Goal: Task Accomplishment & Management: Manage account settings

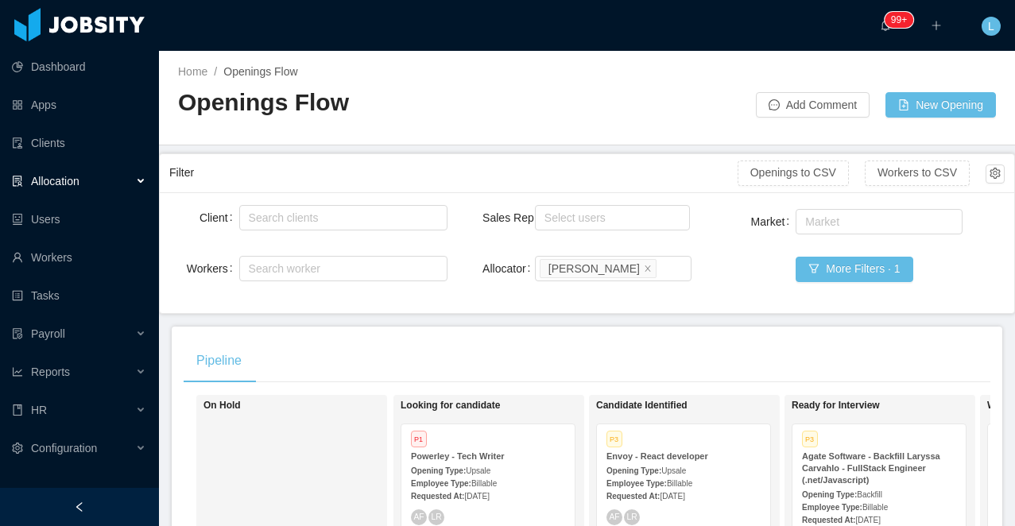
scroll to position [208, 0]
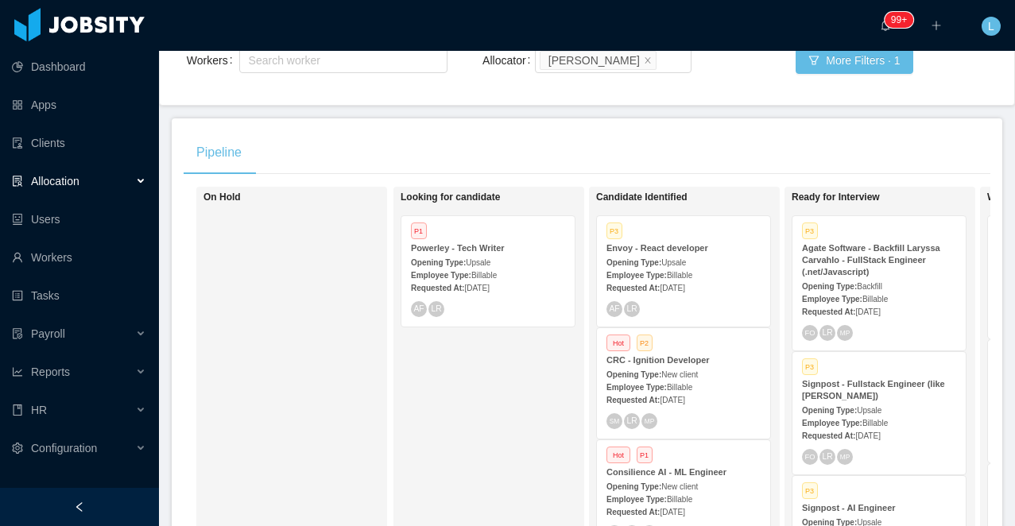
click at [698, 371] on span "New client" at bounding box center [680, 375] width 37 height 9
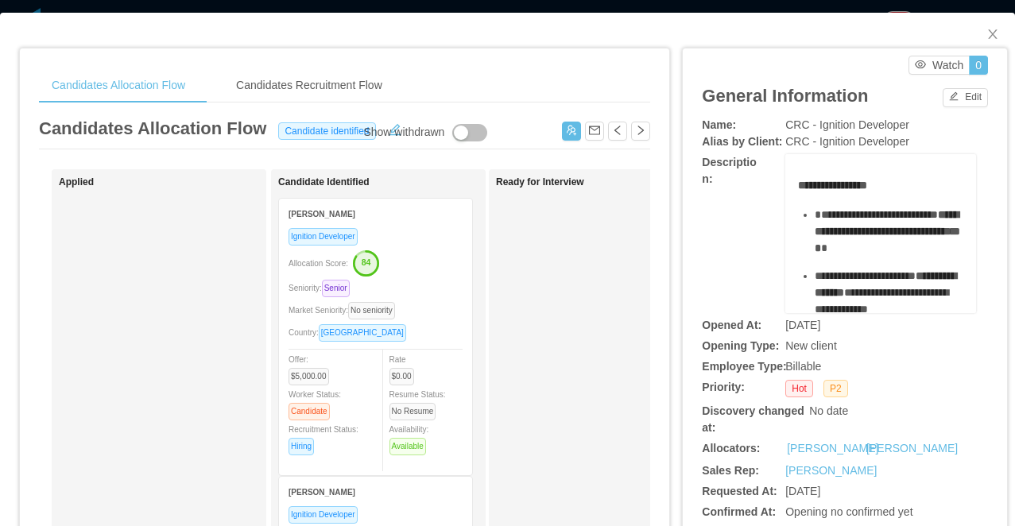
click at [417, 268] on div "Allocation Score: 84" at bounding box center [376, 262] width 174 height 25
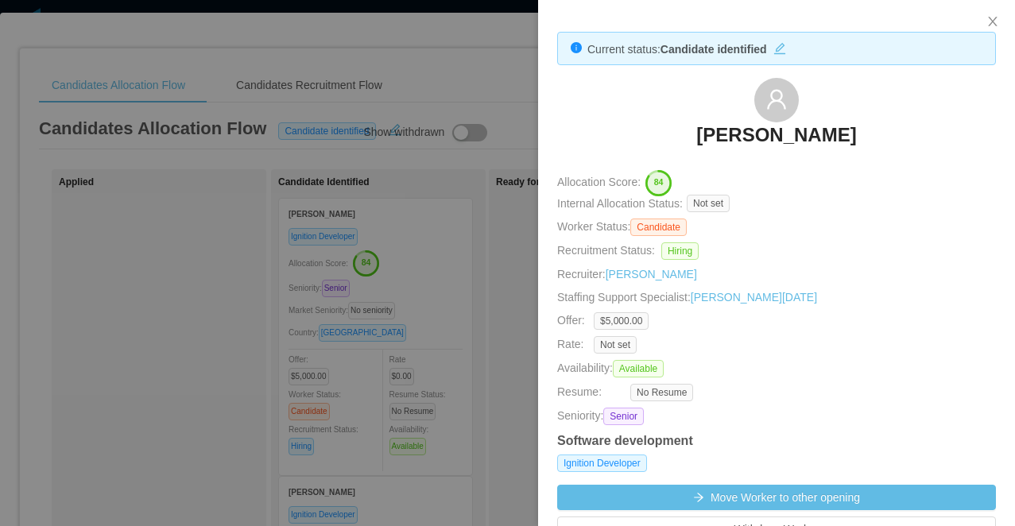
drag, startPoint x: 385, startPoint y: 321, endPoint x: 369, endPoint y: 325, distance: 16.4
click at [369, 325] on div at bounding box center [507, 263] width 1015 height 526
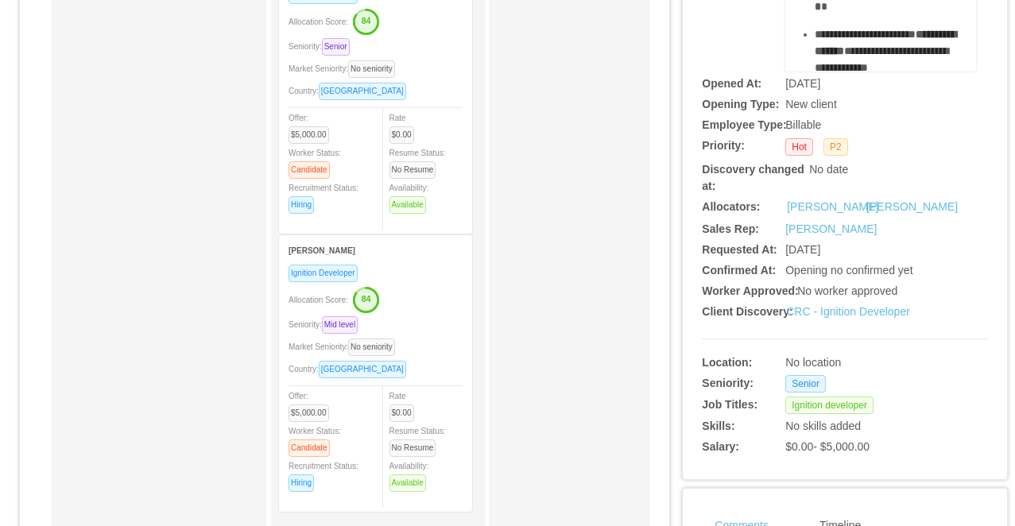
scroll to position [306, 0]
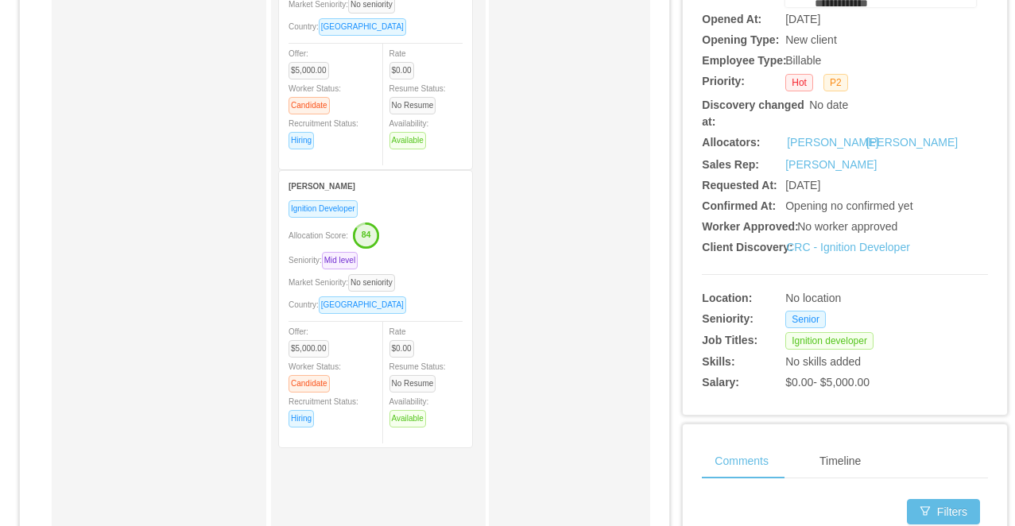
click at [430, 249] on div "Ignition Developer Allocation Score: 84 Seniority: Mid level Market Seniority: …" at bounding box center [376, 319] width 174 height 239
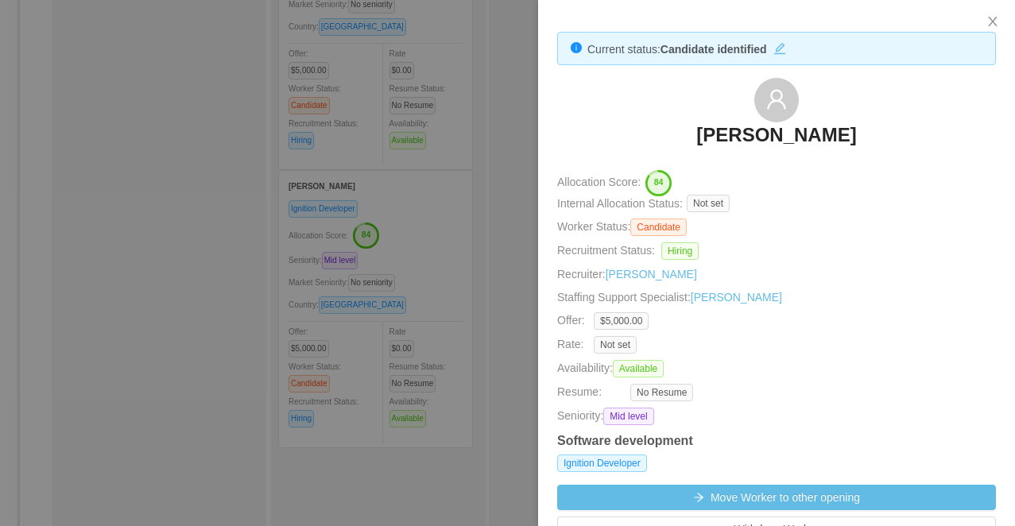
click at [462, 221] on div at bounding box center [507, 263] width 1015 height 526
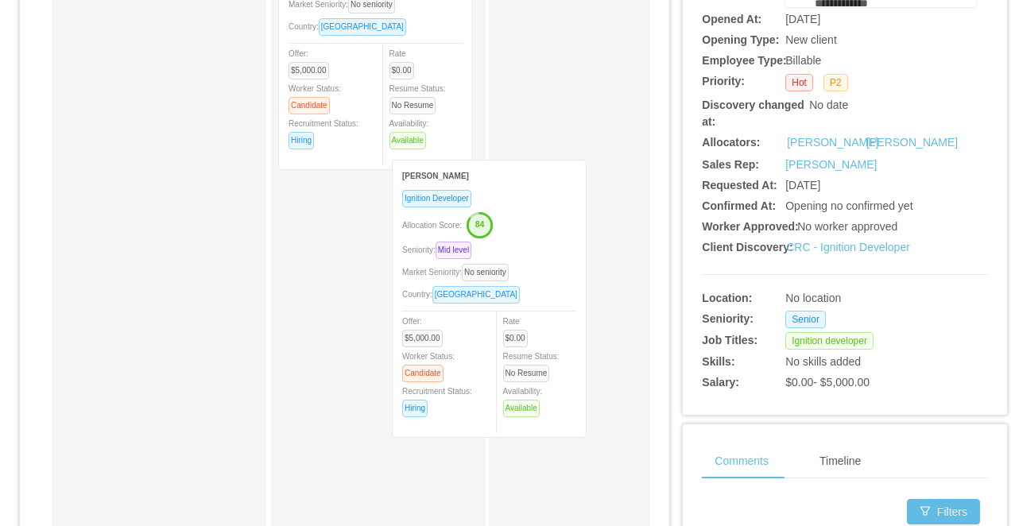
drag, startPoint x: 422, startPoint y: 226, endPoint x: 595, endPoint y: 211, distance: 173.2
click at [595, 211] on div "Applied Candidate Identified [PERSON_NAME] Ignition Developer Allocation Score:…" at bounding box center [344, 267] width 611 height 808
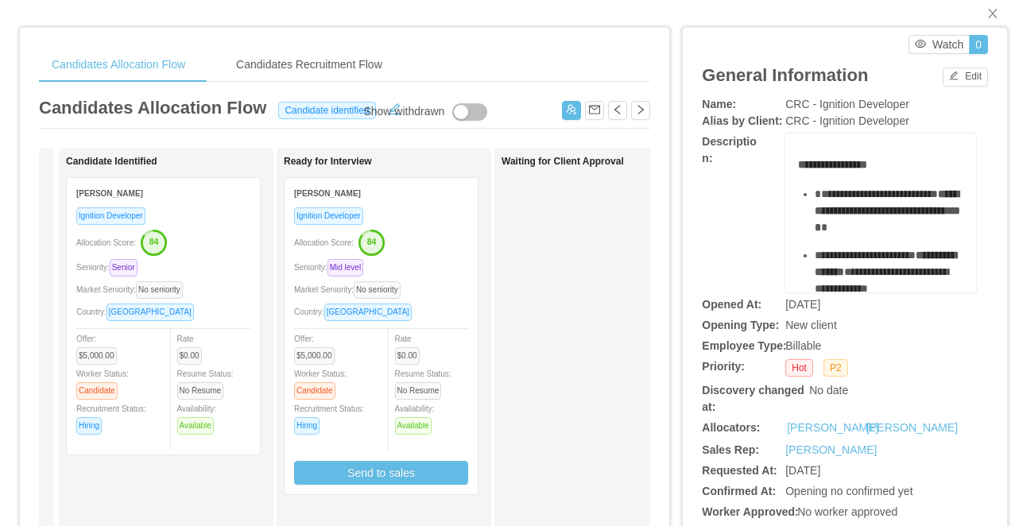
scroll to position [0, 281]
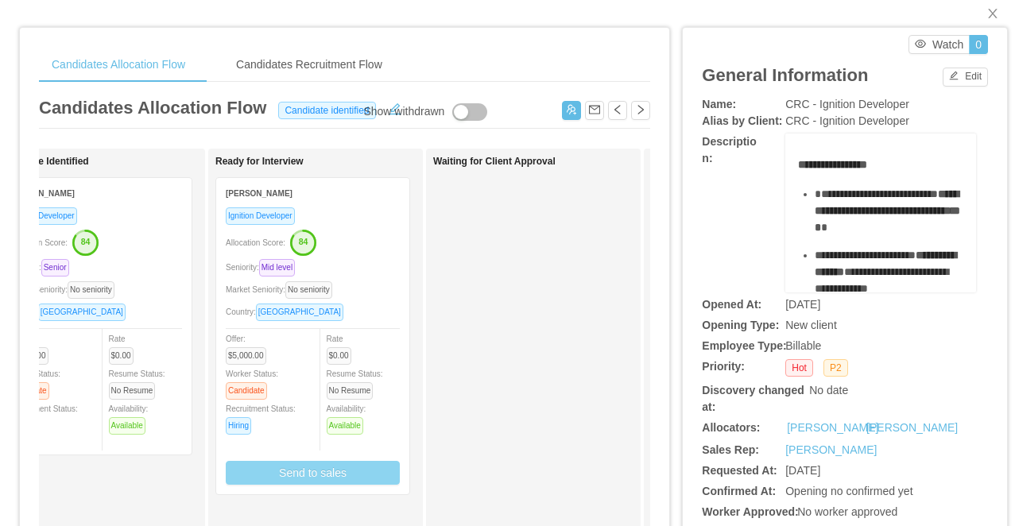
click at [327, 472] on button "Send to sales" at bounding box center [313, 473] width 174 height 24
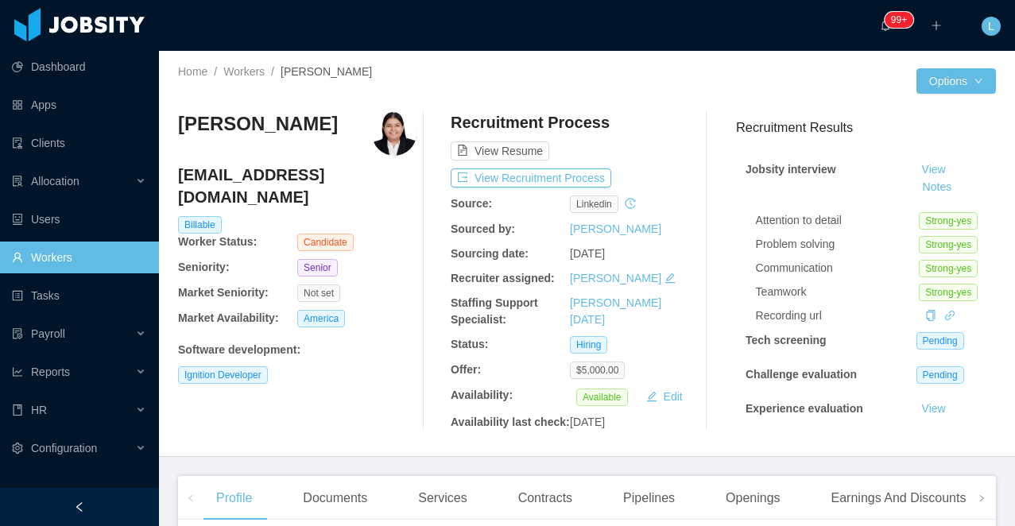
scroll to position [173, 0]
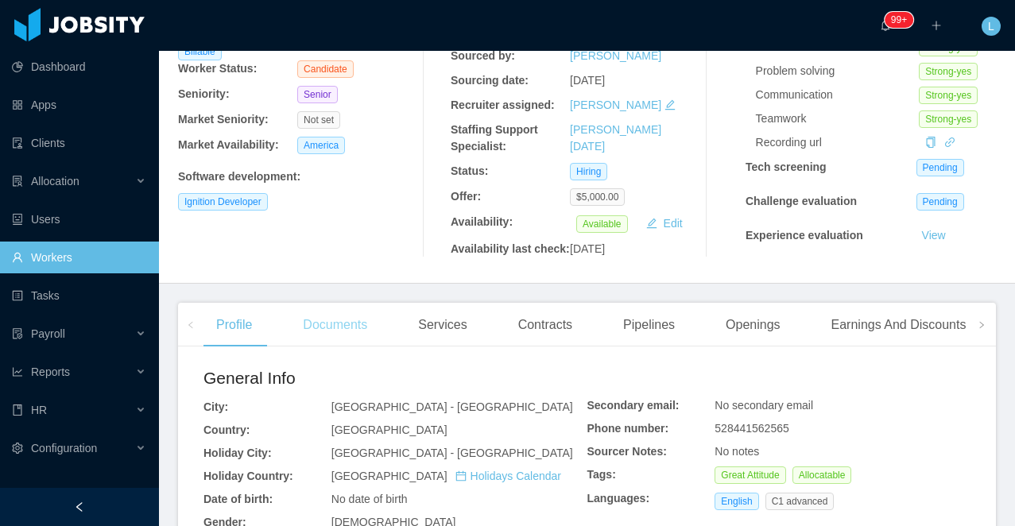
click at [332, 347] on div "Documents" at bounding box center [335, 325] width 90 height 45
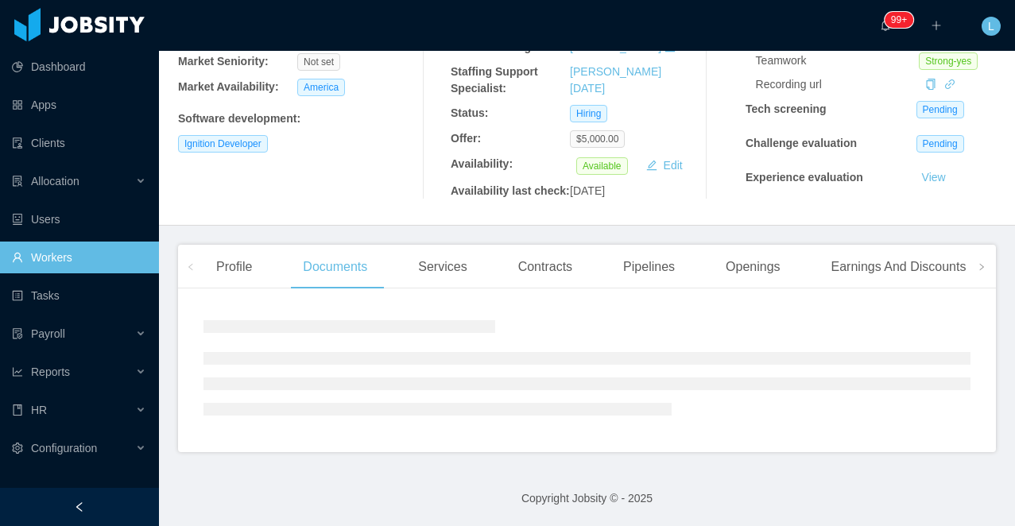
scroll to position [349, 0]
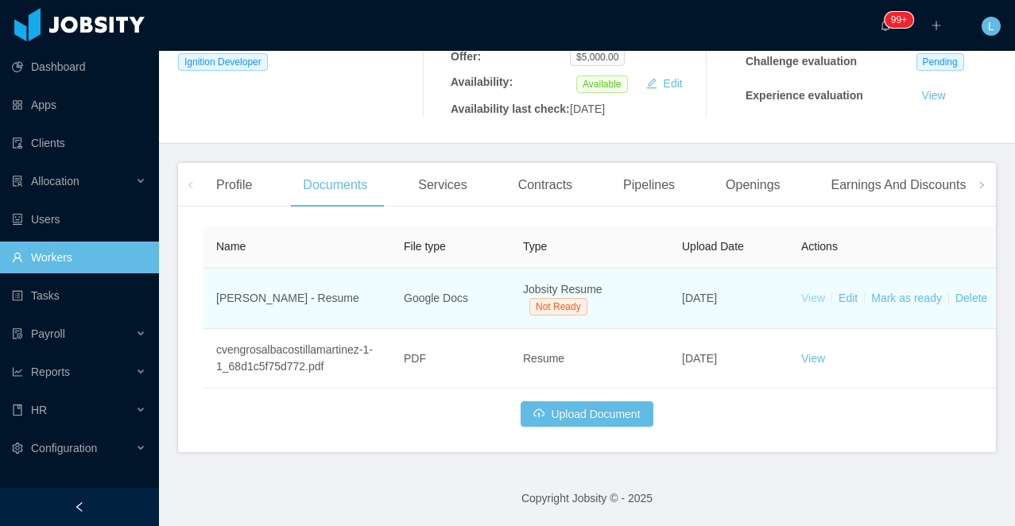
click at [807, 303] on link "View" at bounding box center [814, 298] width 24 height 13
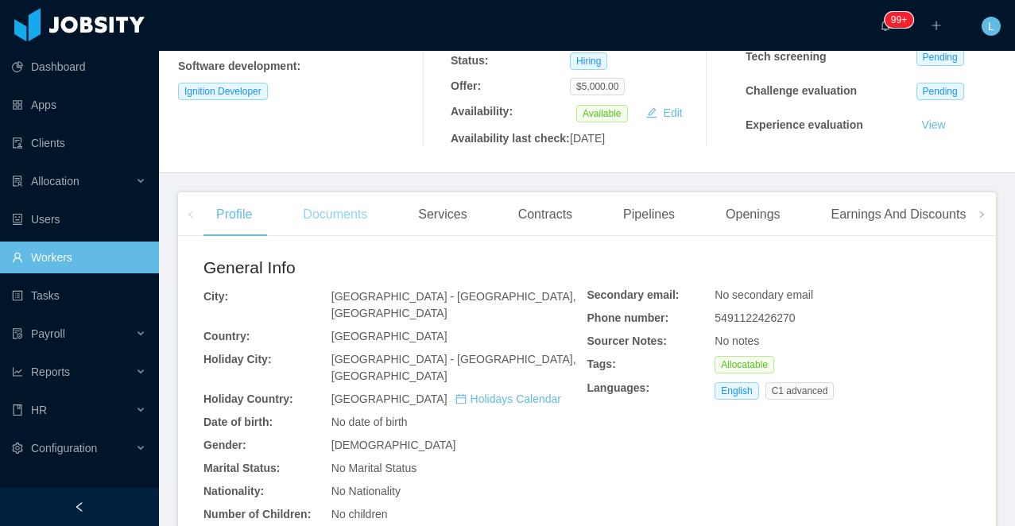
click at [333, 234] on div "Documents" at bounding box center [335, 214] width 90 height 45
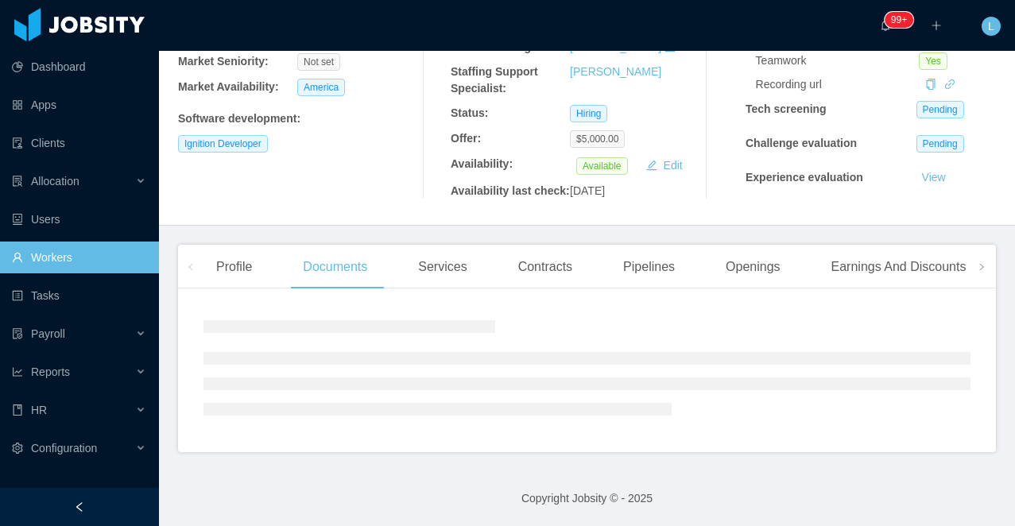
scroll to position [284, 0]
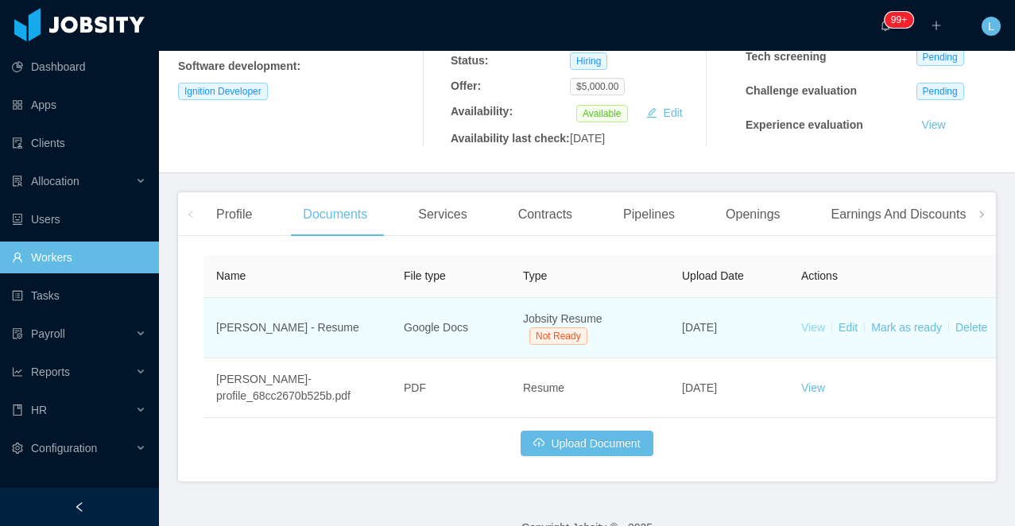
click at [815, 334] on link "View" at bounding box center [814, 327] width 24 height 13
click at [923, 334] on link "Mark as ready" at bounding box center [906, 327] width 71 height 13
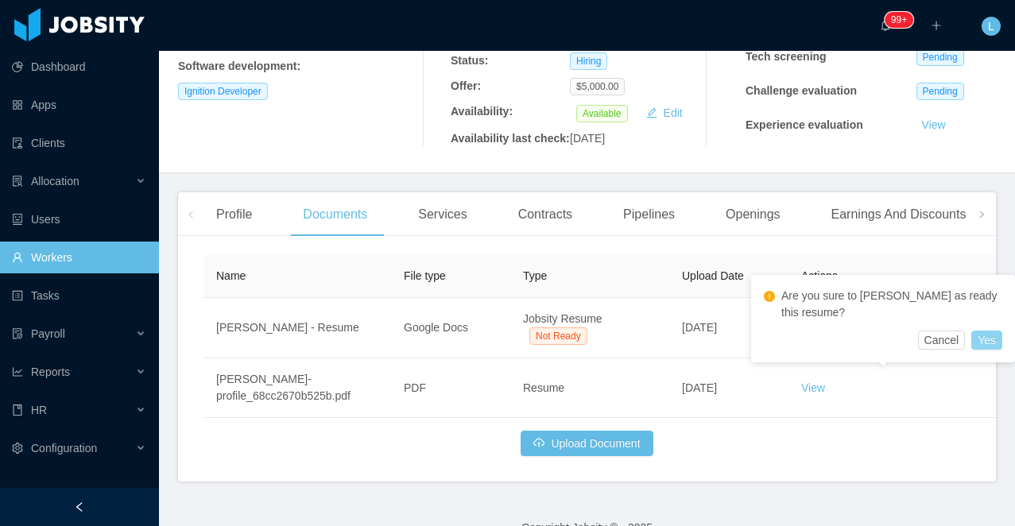
click at [988, 341] on button "Yes" at bounding box center [987, 340] width 31 height 19
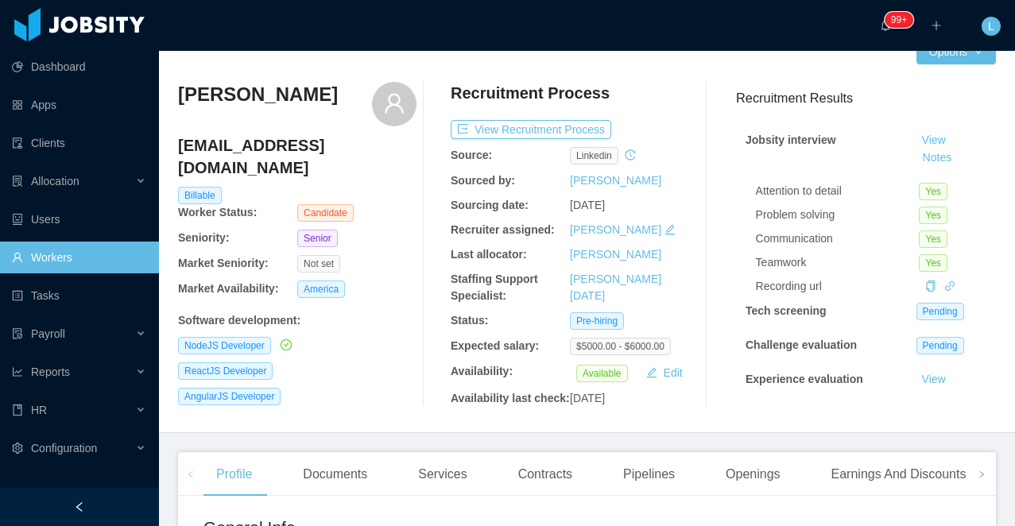
scroll to position [31, 0]
